Goal: Task Accomplishment & Management: Complete application form

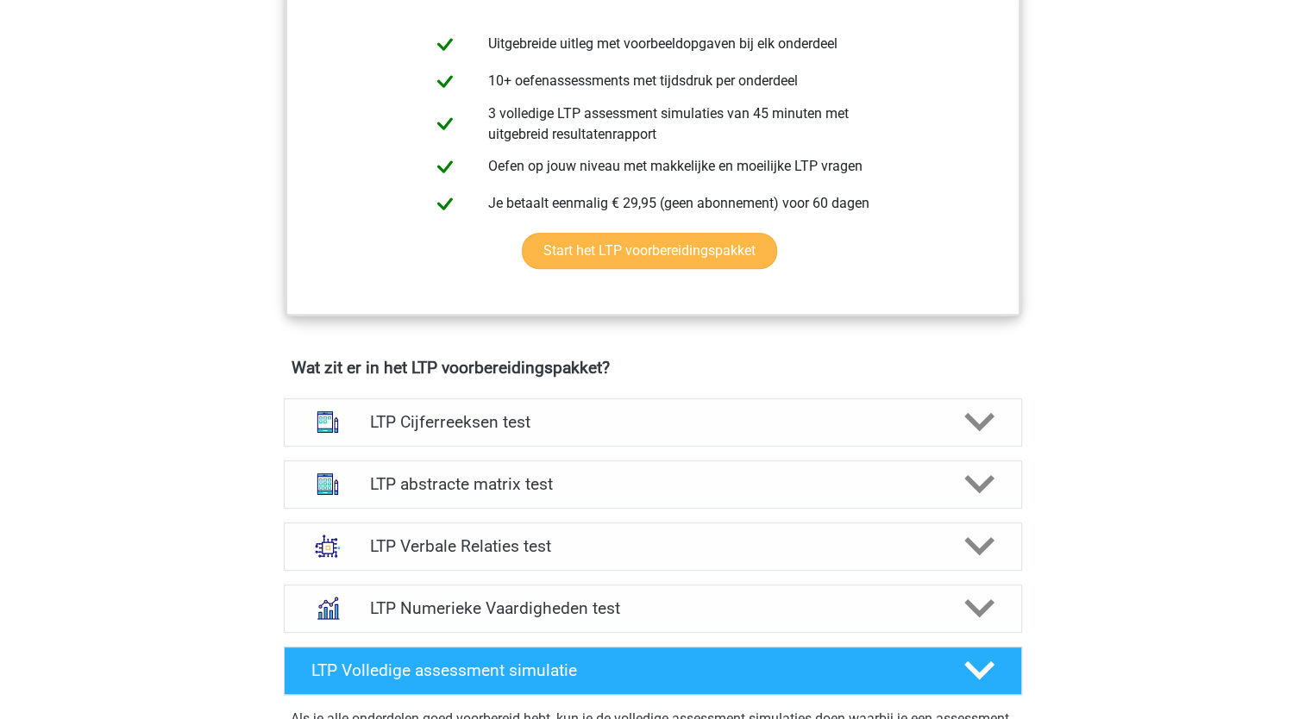
scroll to position [862, 0]
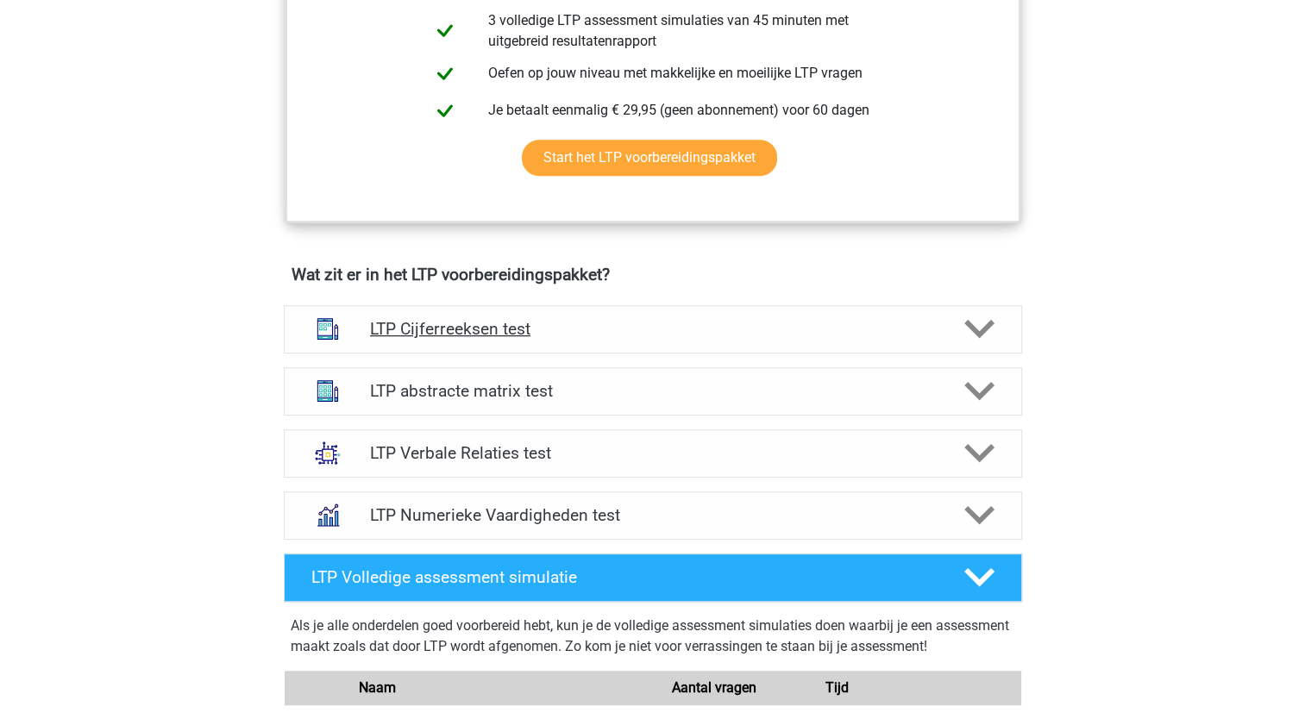
click at [595, 313] on div "LTP Cijferreeksen test" at bounding box center [653, 329] width 738 height 48
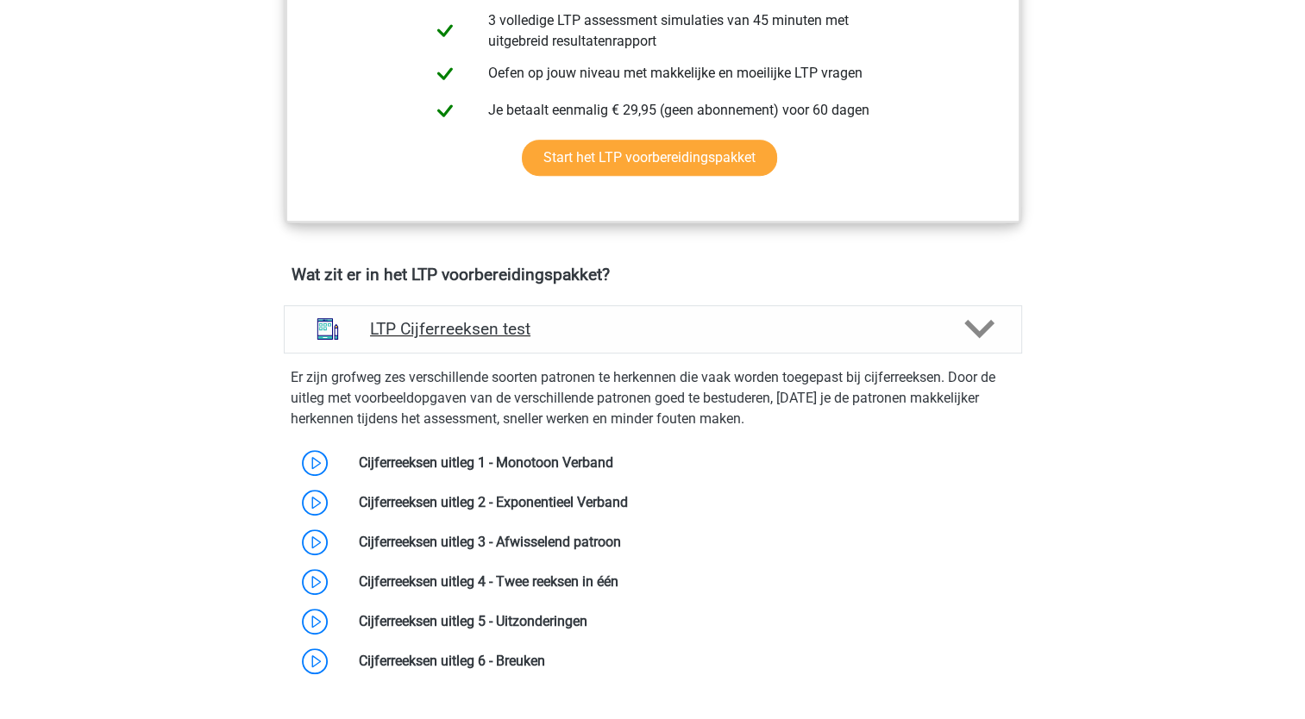
click at [596, 319] on h4 "LTP Cijferreeksen test" at bounding box center [652, 329] width 565 height 20
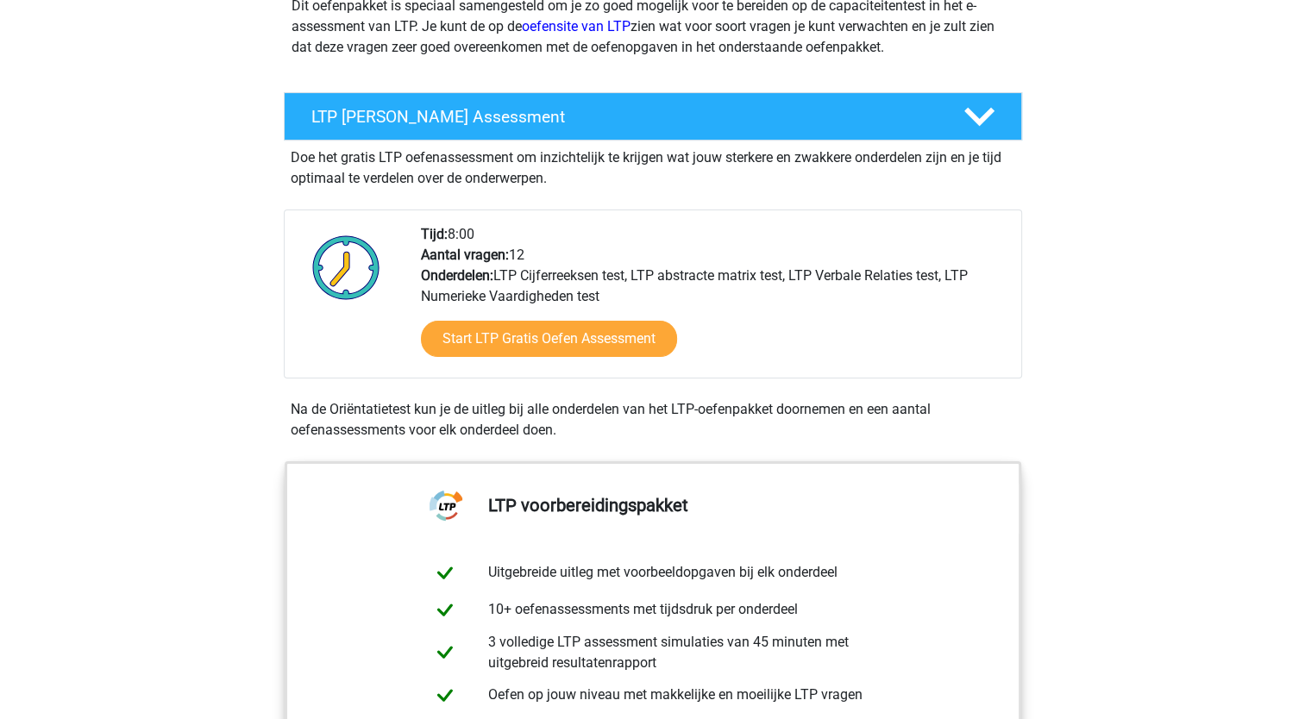
scroll to position [239, 0]
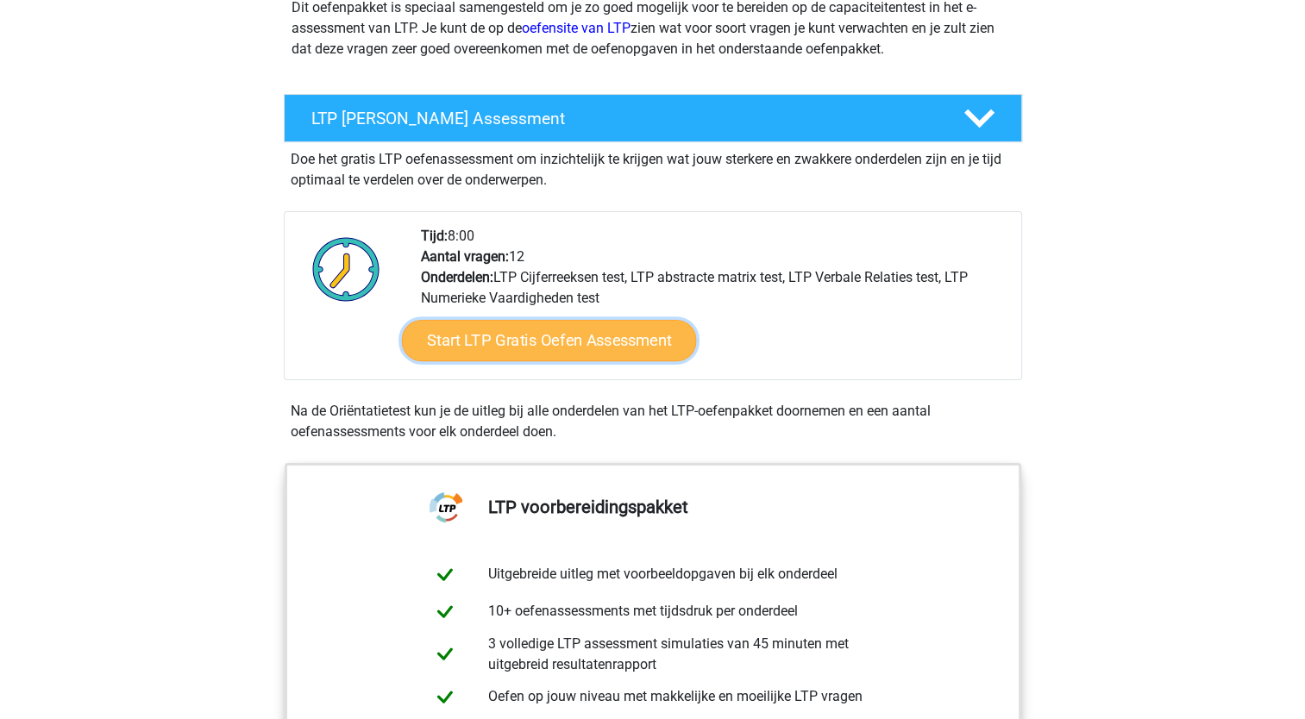
click at [576, 329] on link "Start LTP Gratis Oefen Assessment" at bounding box center [548, 340] width 295 height 41
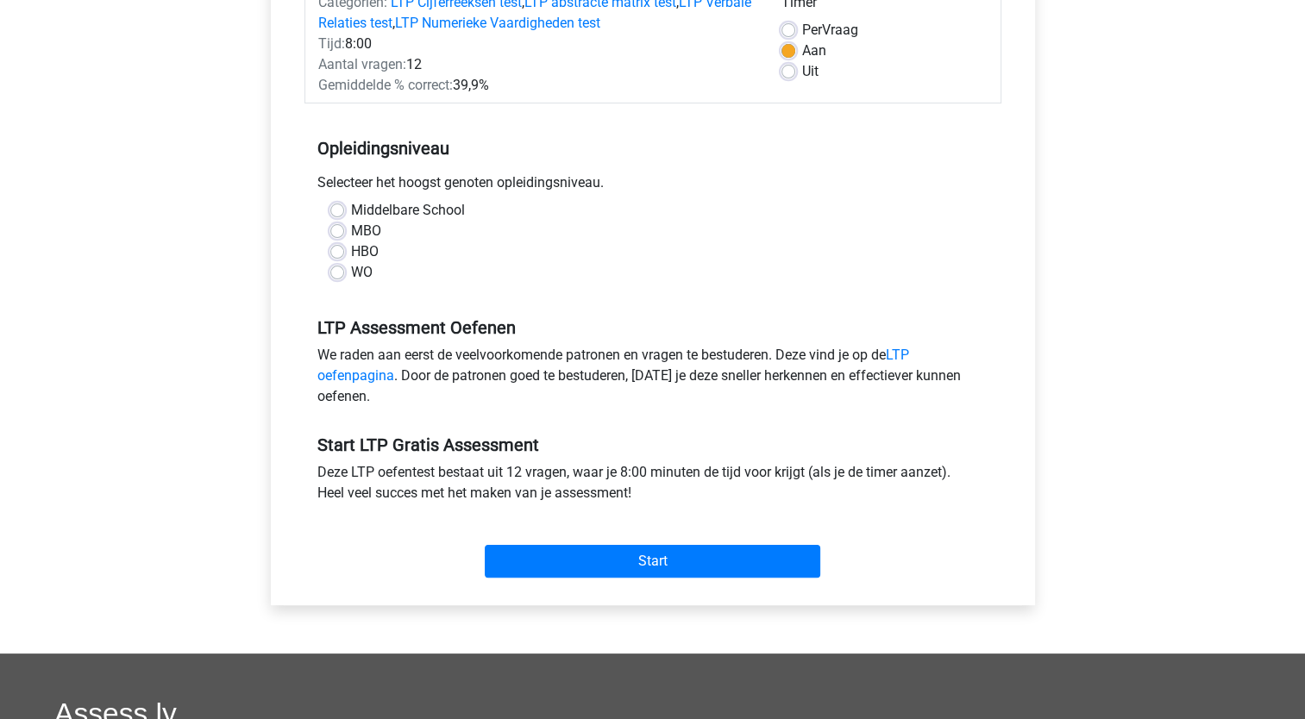
scroll to position [259, 0]
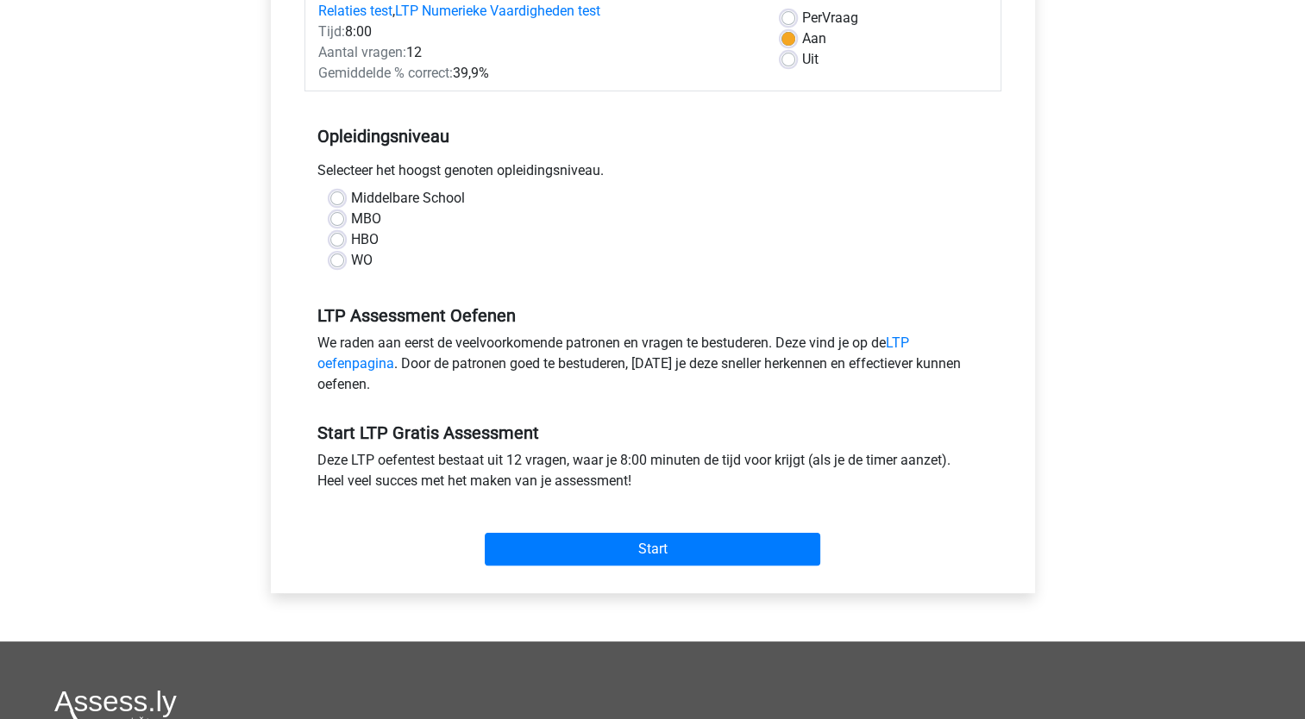
click at [381, 267] on div "WO" at bounding box center [652, 260] width 645 height 21
click at [372, 266] on label "WO" at bounding box center [362, 260] width 22 height 21
click at [344, 266] on input "WO" at bounding box center [337, 258] width 14 height 17
radio input "true"
click at [616, 531] on div "Start" at bounding box center [652, 535] width 697 height 60
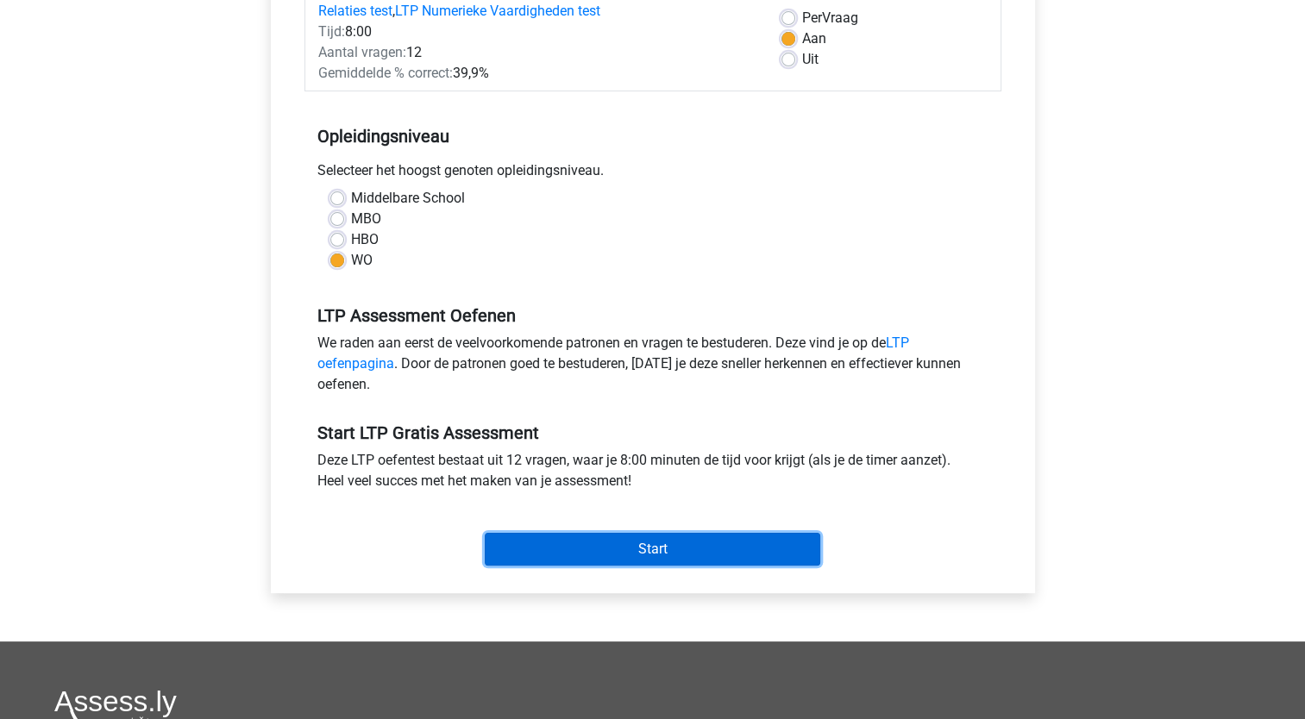
click at [617, 548] on input "Start" at bounding box center [652, 549] width 335 height 33
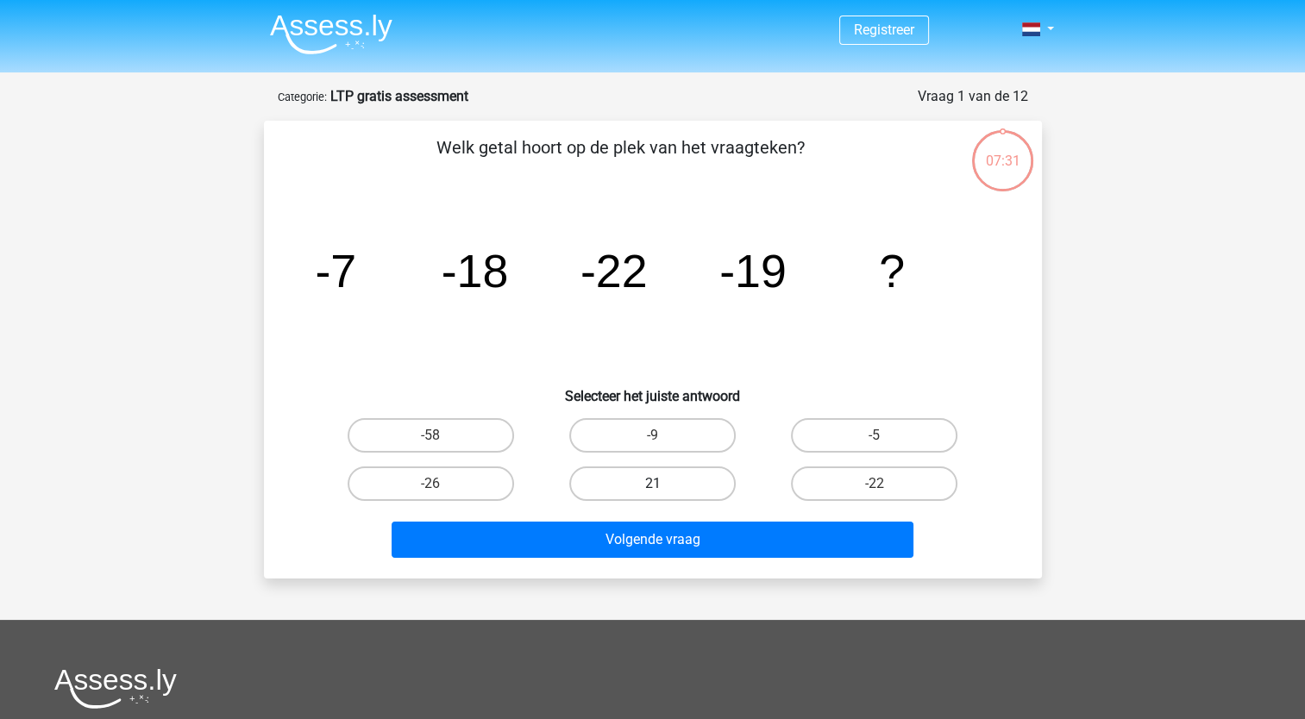
click at [647, 488] on label "21" at bounding box center [652, 483] width 166 height 34
click at [652, 488] on input "21" at bounding box center [657, 489] width 11 height 11
radio input "true"
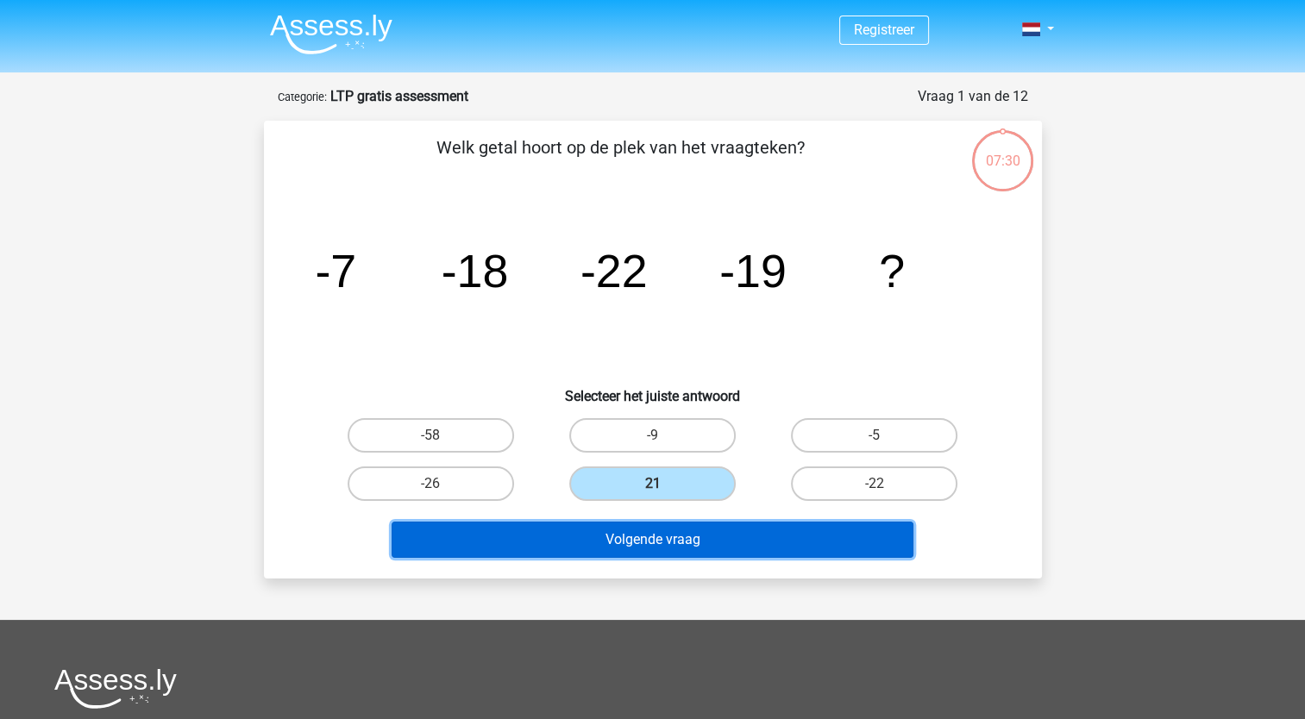
click at [649, 539] on button "Volgende vraag" at bounding box center [652, 540] width 522 height 36
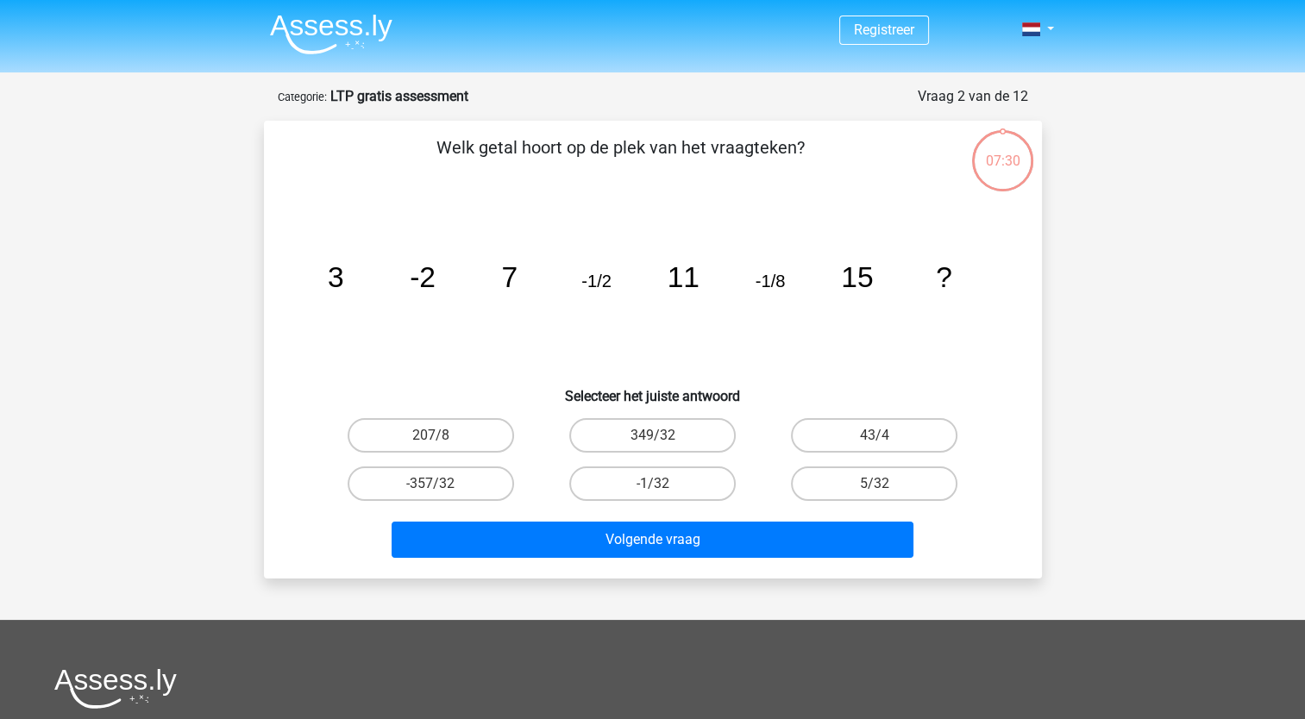
scroll to position [86, 0]
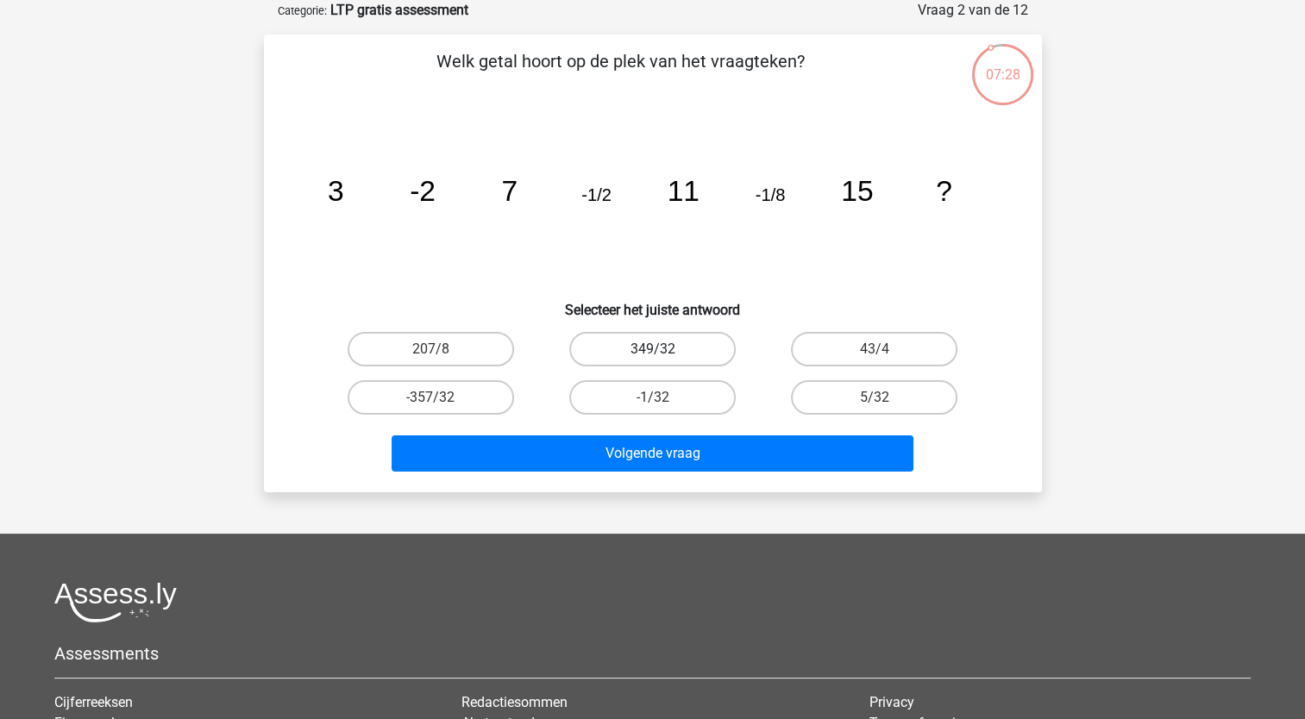
click at [681, 347] on label "349/32" at bounding box center [652, 349] width 166 height 34
click at [663, 349] on input "349/32" at bounding box center [657, 354] width 11 height 11
radio input "true"
click at [874, 397] on input "5/32" at bounding box center [879, 402] width 11 height 11
radio input "true"
